Goal: Task Accomplishment & Management: Manage account settings

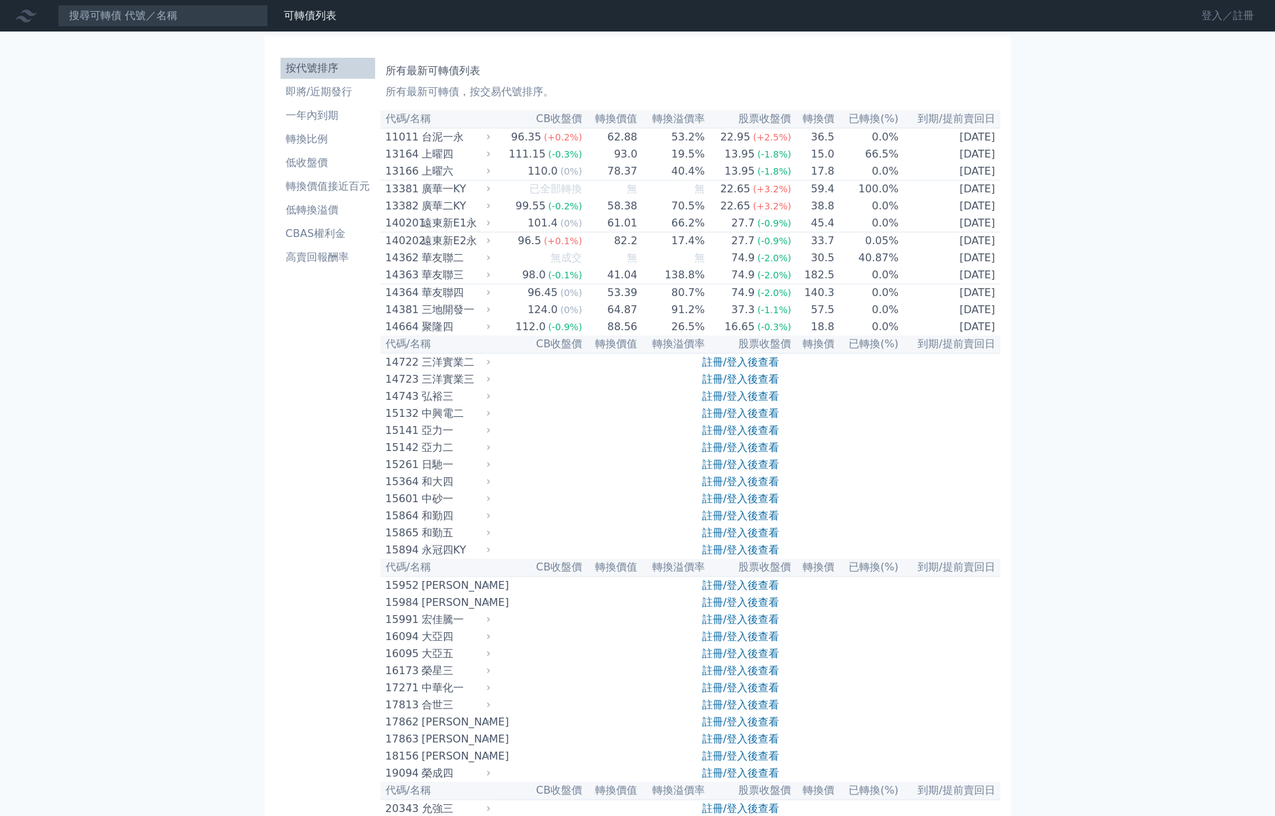
click at [1233, 11] on link "登入／註冊" at bounding box center [1228, 15] width 74 height 21
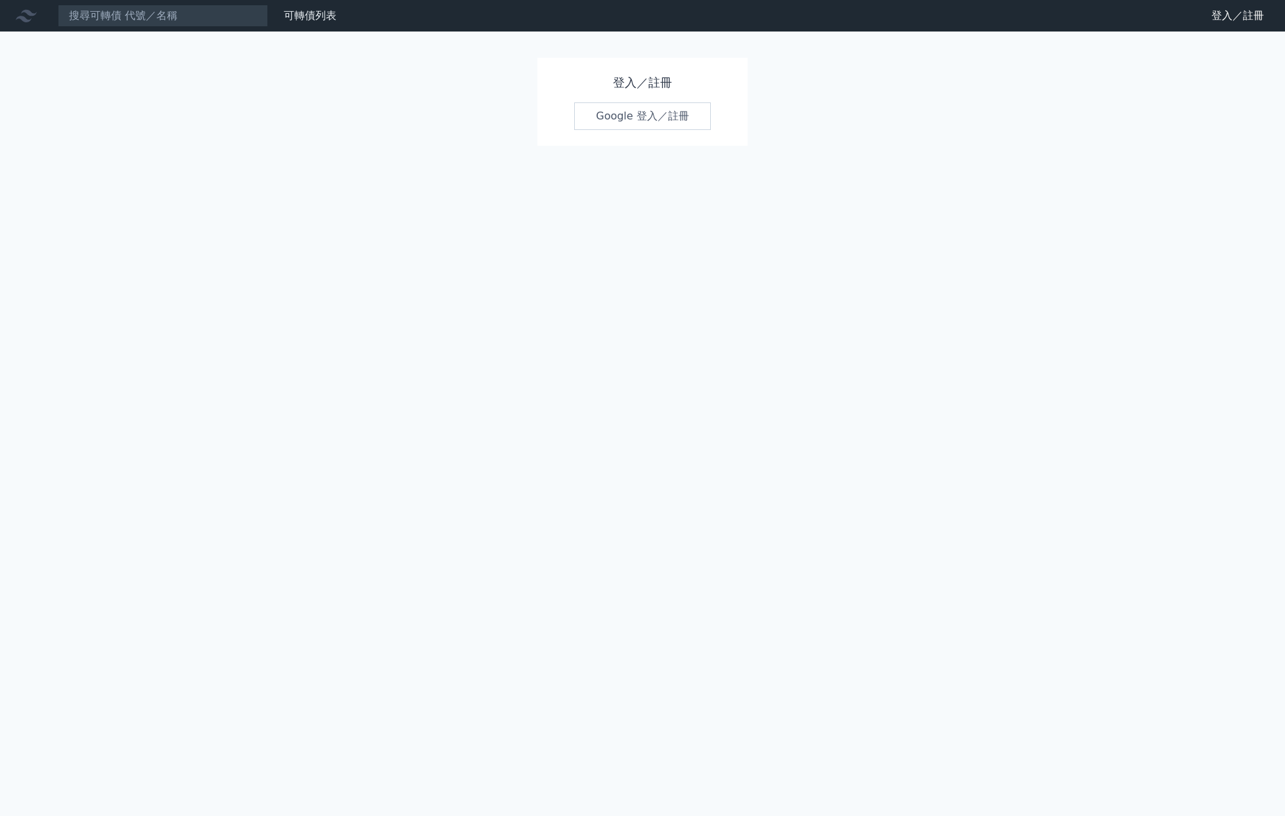
click at [650, 108] on link "Google 登入／註冊" at bounding box center [642, 116] width 137 height 28
click at [629, 116] on link "Google 登入／註冊" at bounding box center [642, 116] width 137 height 28
